Goal: Information Seeking & Learning: Learn about a topic

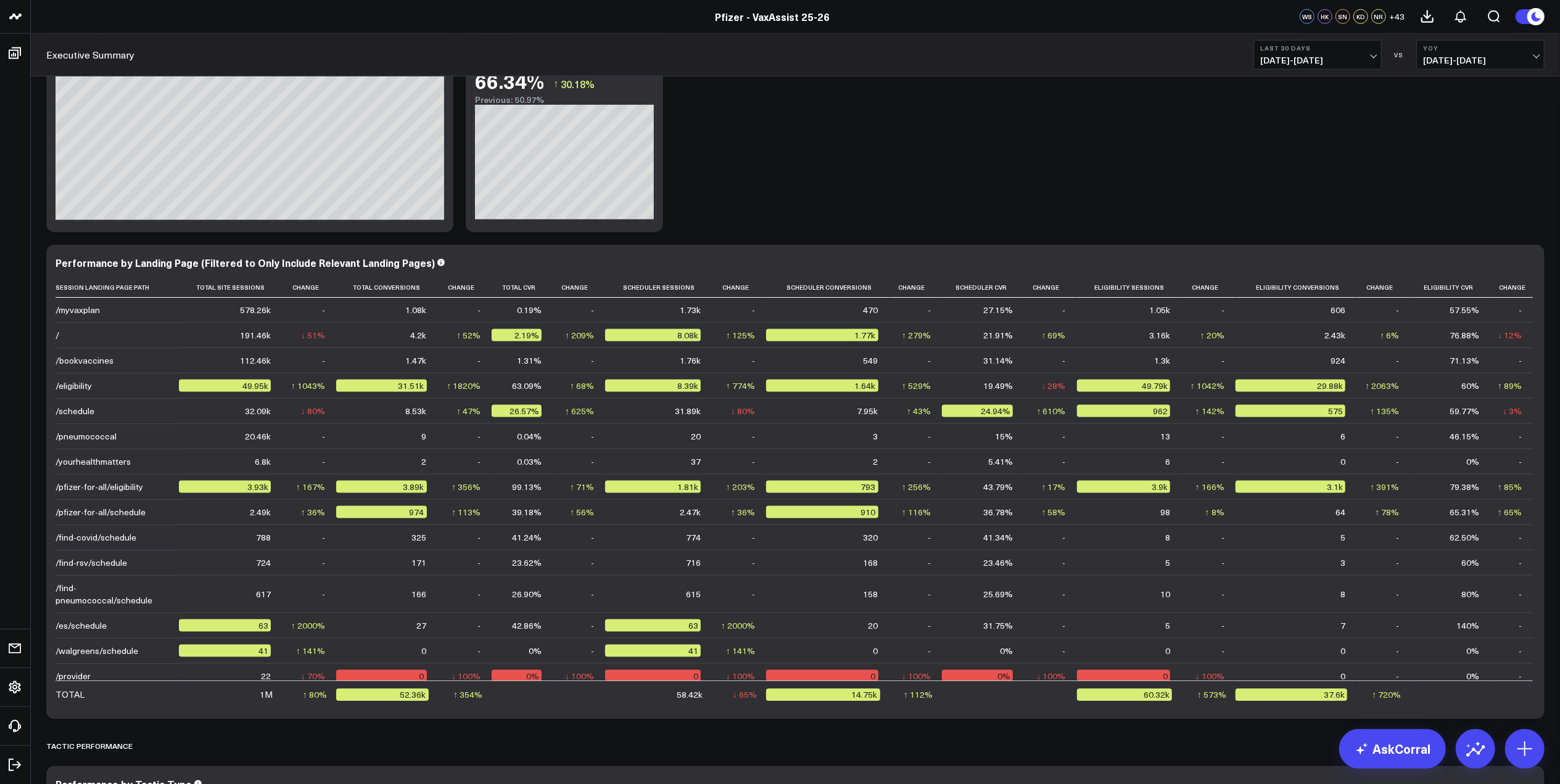
scroll to position [740, 0]
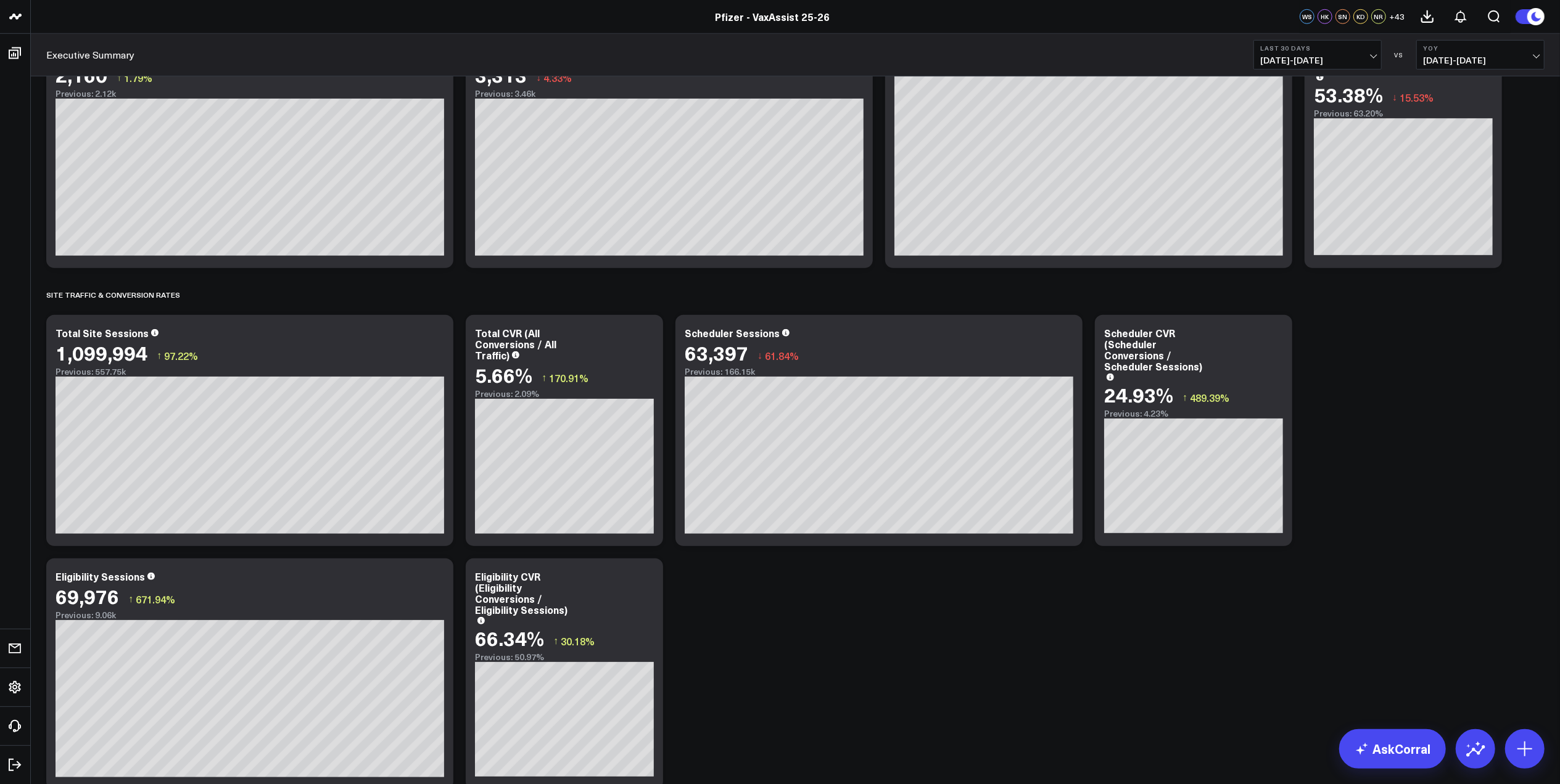
scroll to position [1069, 0]
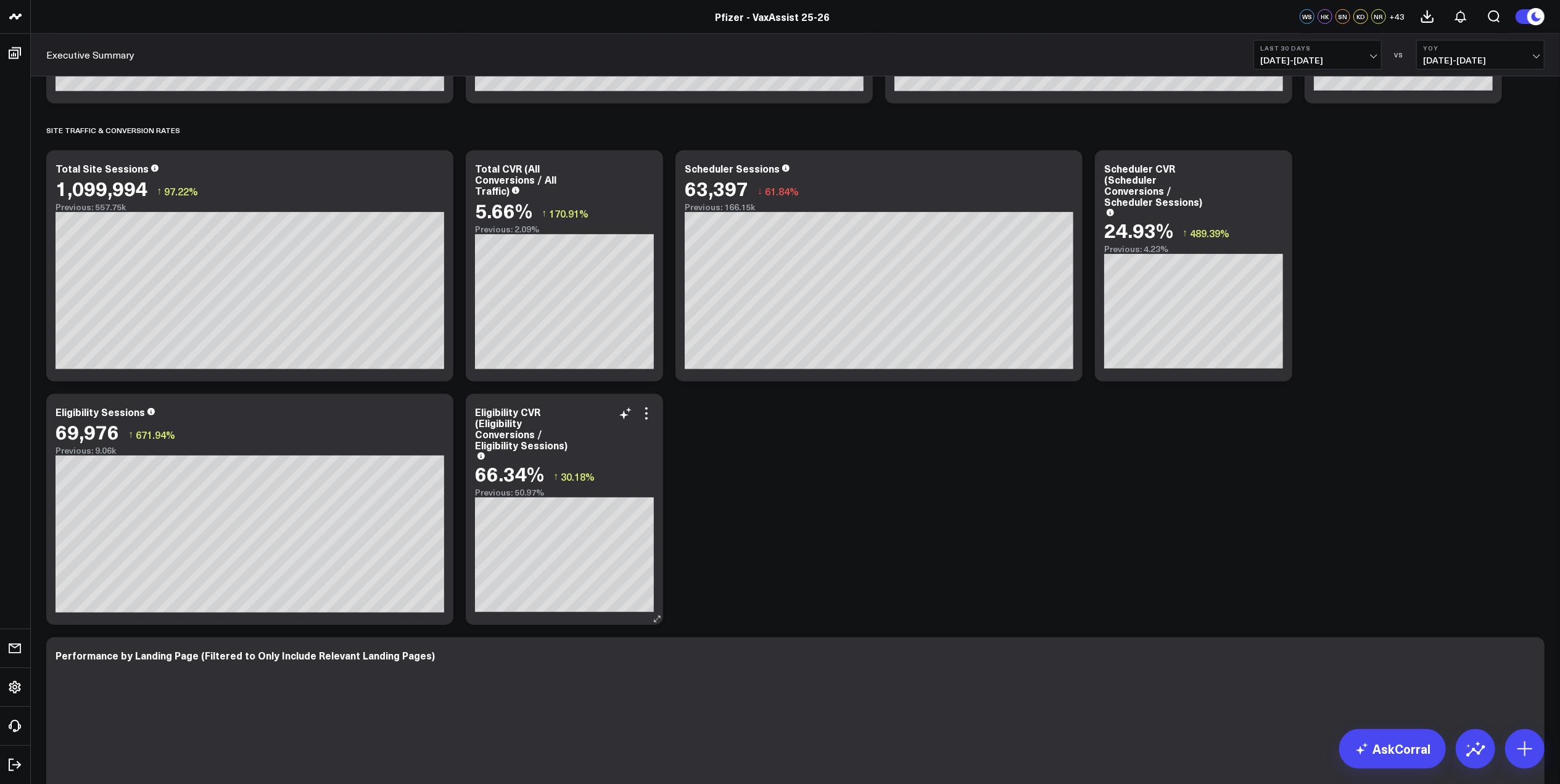
type textarea "S"
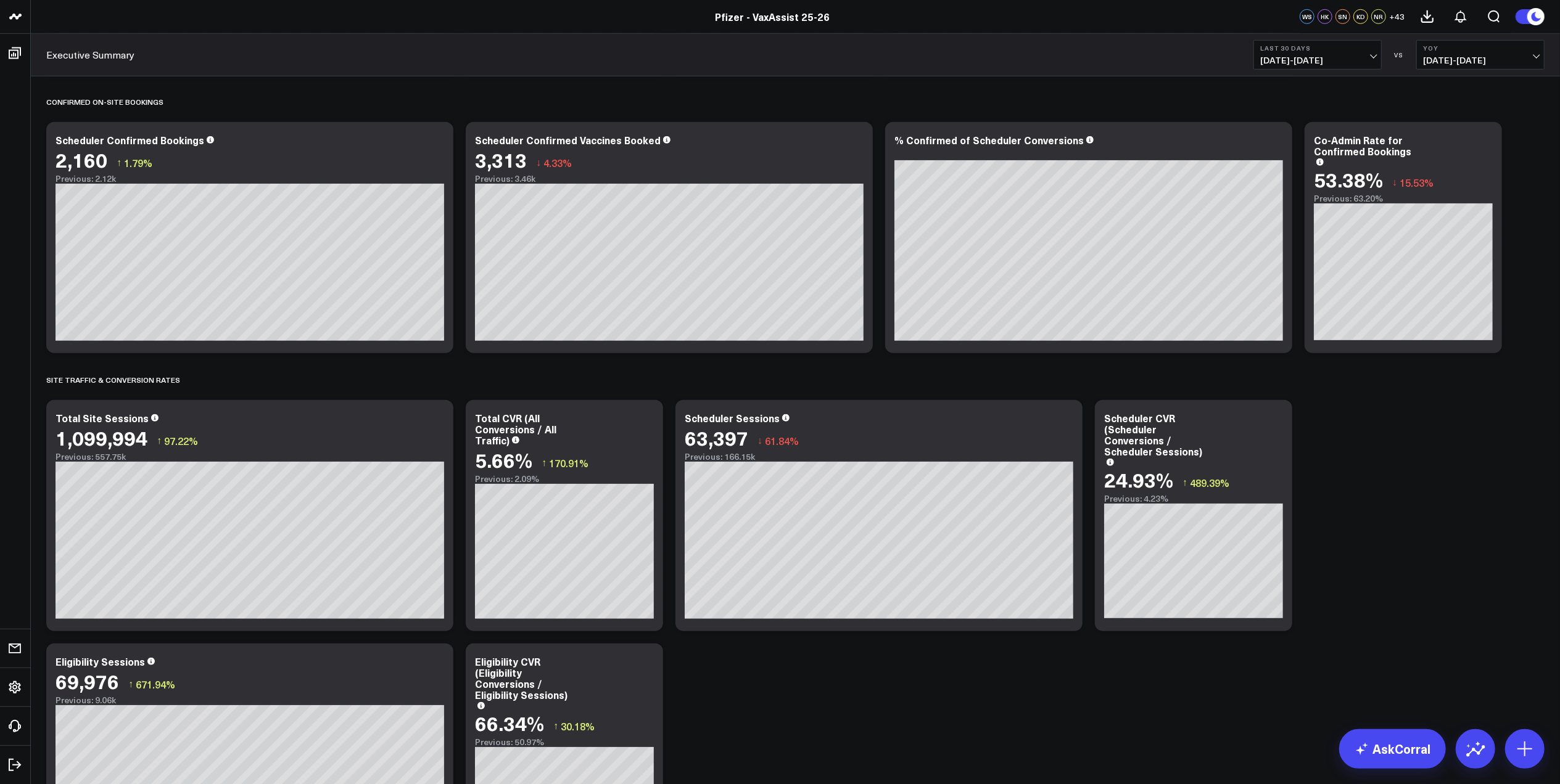
scroll to position [822, 0]
